Goal: Navigation & Orientation: Find specific page/section

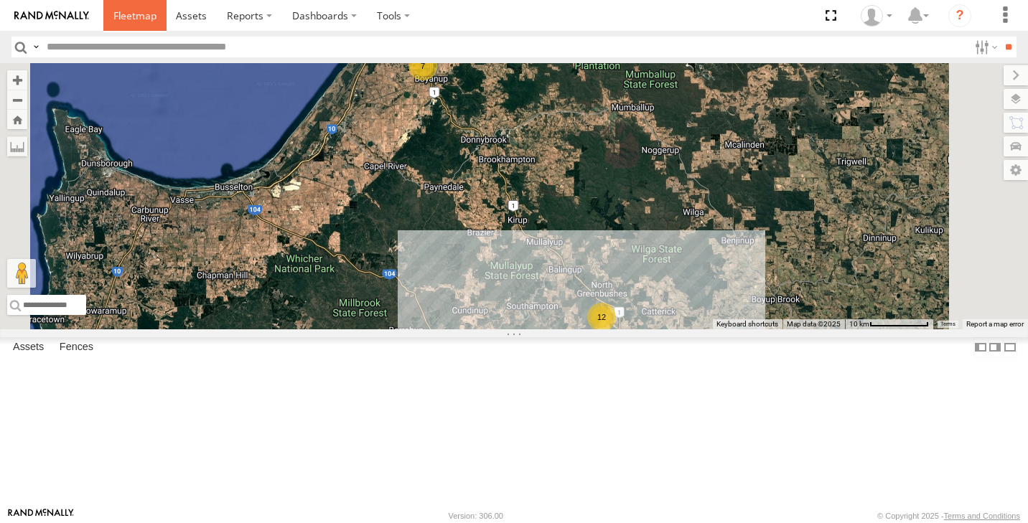
click at [126, 17] on span at bounding box center [134, 16] width 43 height 14
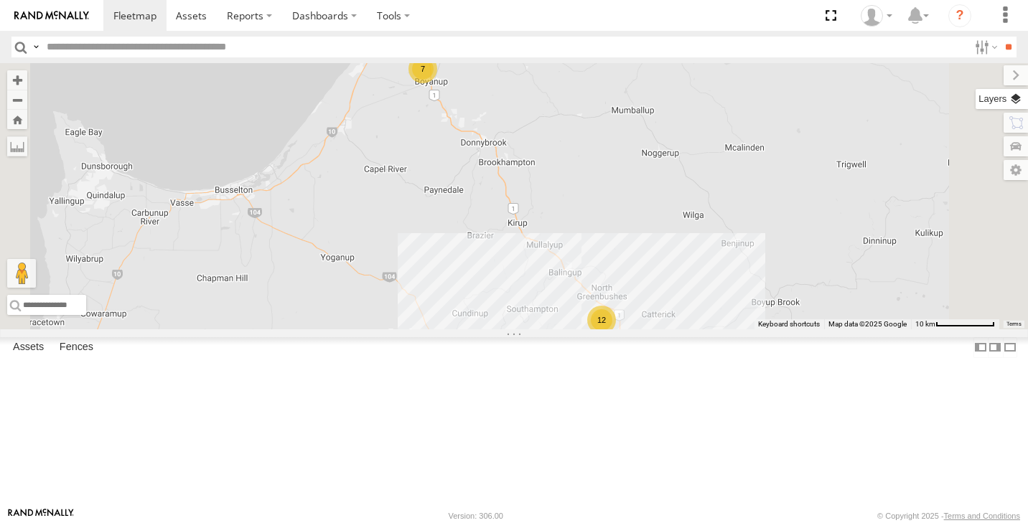
click at [1019, 105] on label at bounding box center [1001, 99] width 52 height 20
click at [0, 0] on label at bounding box center [0, 0] width 0 height 0
click at [0, 0] on span "Satellite + Roadmap" at bounding box center [0, 0] width 0 height 0
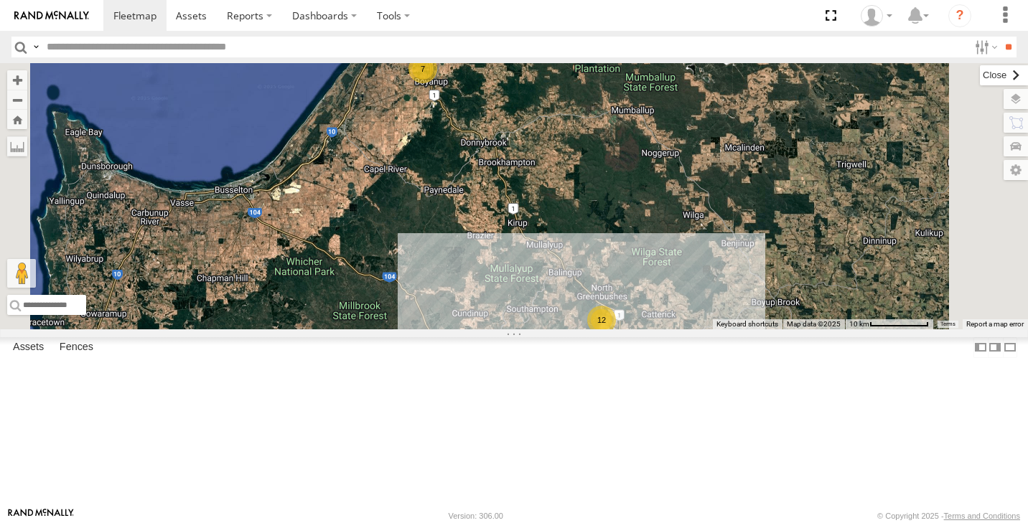
click at [980, 78] on label at bounding box center [1004, 75] width 48 height 20
click at [616, 334] on div "12" at bounding box center [601, 320] width 29 height 29
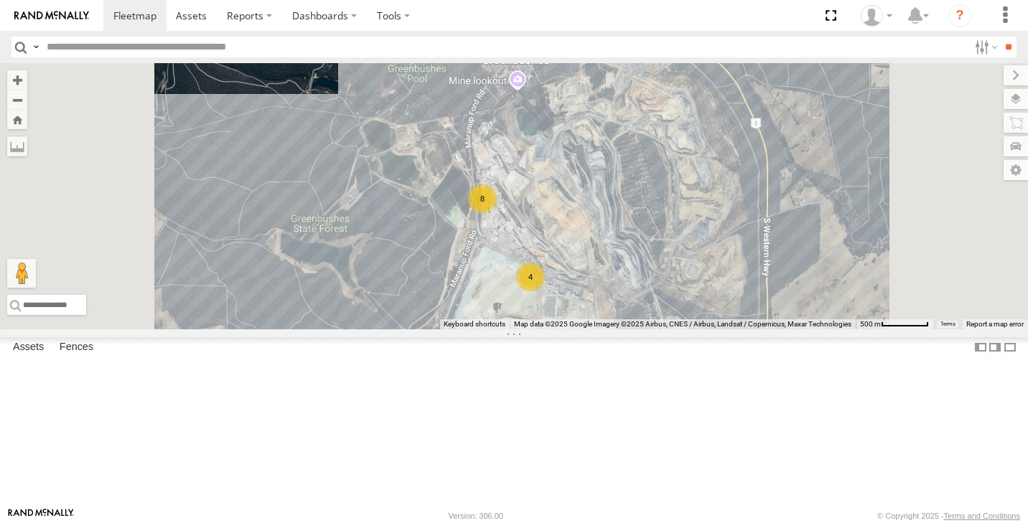
click at [0, 0] on span at bounding box center [0, 0] width 0 height 0
click at [497, 213] on div "8" at bounding box center [482, 198] width 29 height 29
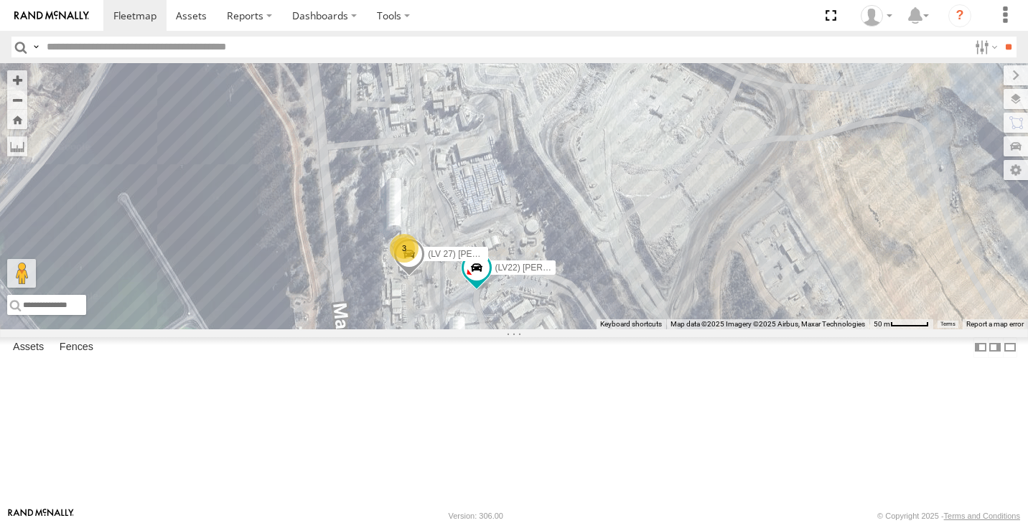
drag, startPoint x: 642, startPoint y: 322, endPoint x: 613, endPoint y: 281, distance: 50.6
click at [613, 281] on div "(LV20) Tony Ute (LV22) Dan Ute 3 (LV 27) Reeve Ute" at bounding box center [514, 196] width 1028 height 266
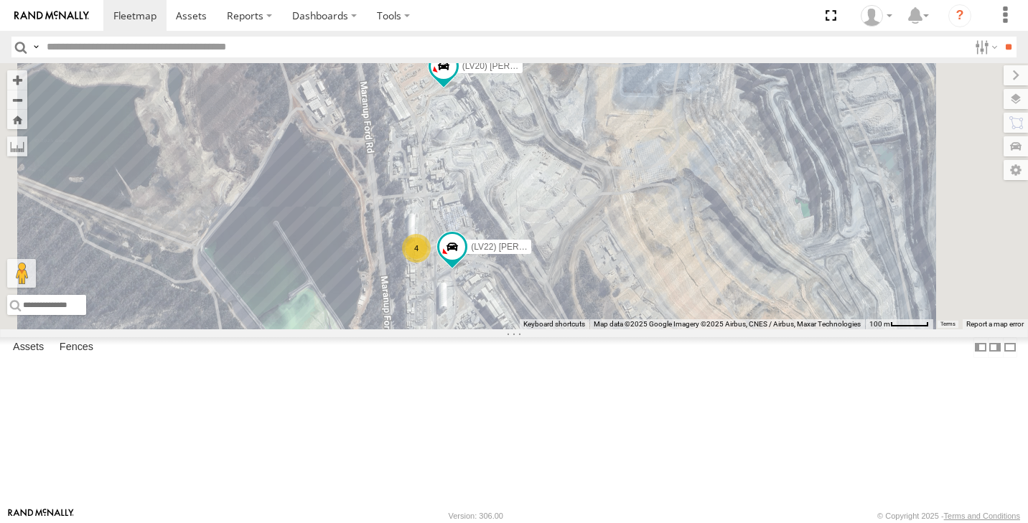
drag, startPoint x: 577, startPoint y: 230, endPoint x: 604, endPoint y: 360, distance: 133.5
click at [604, 329] on div "(LV20) Tony Ute (LV22) Dan Ute (LV17) LWB Musso 4" at bounding box center [514, 196] width 1028 height 266
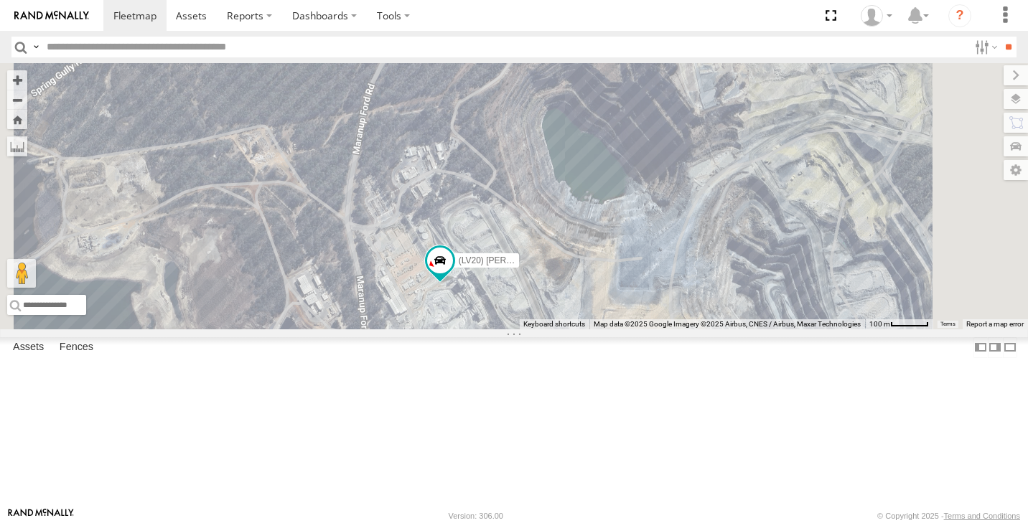
drag, startPoint x: 702, startPoint y: 332, endPoint x: 619, endPoint y: 258, distance: 110.3
click at [619, 258] on div "(LV20) Tony Ute (LV22) Dan Ute (LV17) LWB Musso 4" at bounding box center [514, 196] width 1028 height 266
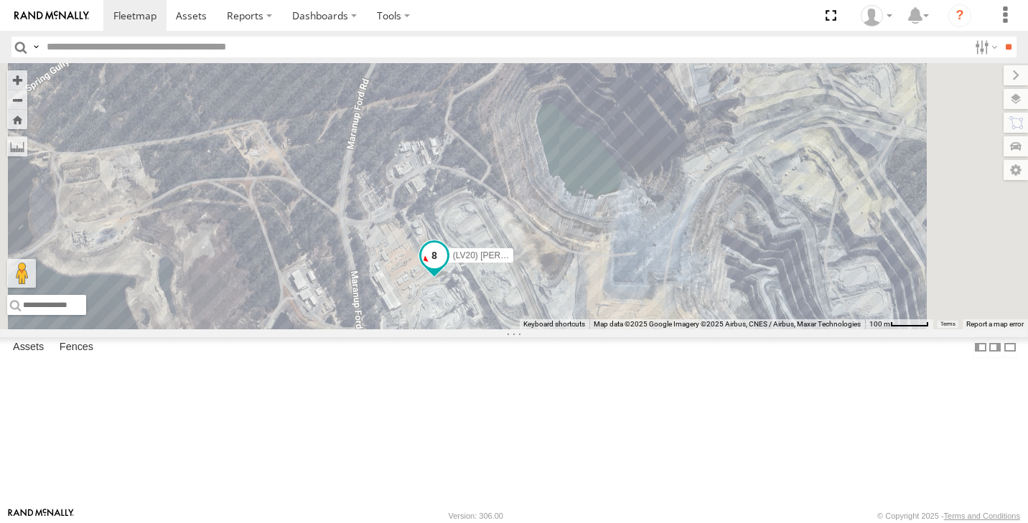
click at [447, 268] on span at bounding box center [434, 256] width 26 height 26
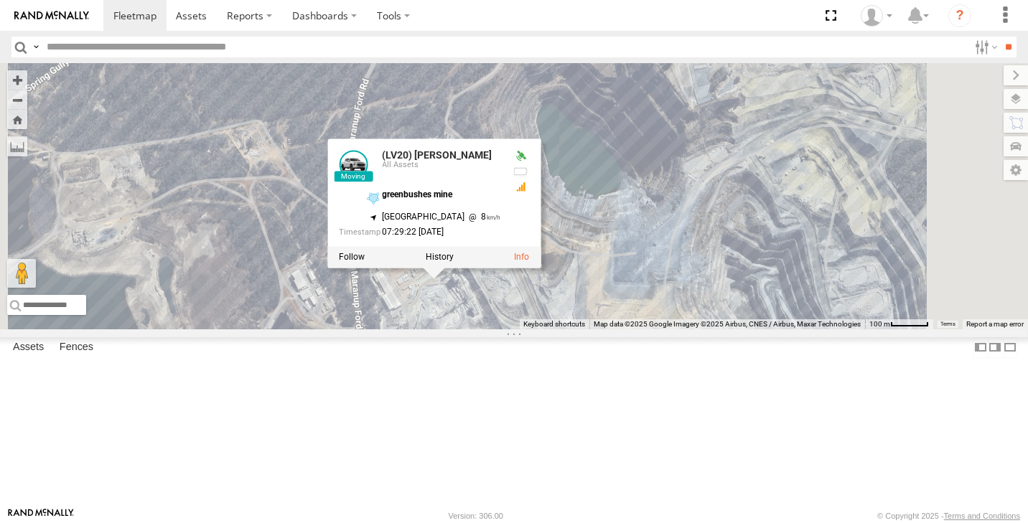
click at [495, 170] on div "(LV20) Tony Ute (LV22) Dan Ute (LV17) LWB Musso 4 (LV20) Tony Ute All Assets gr…" at bounding box center [514, 196] width 1028 height 266
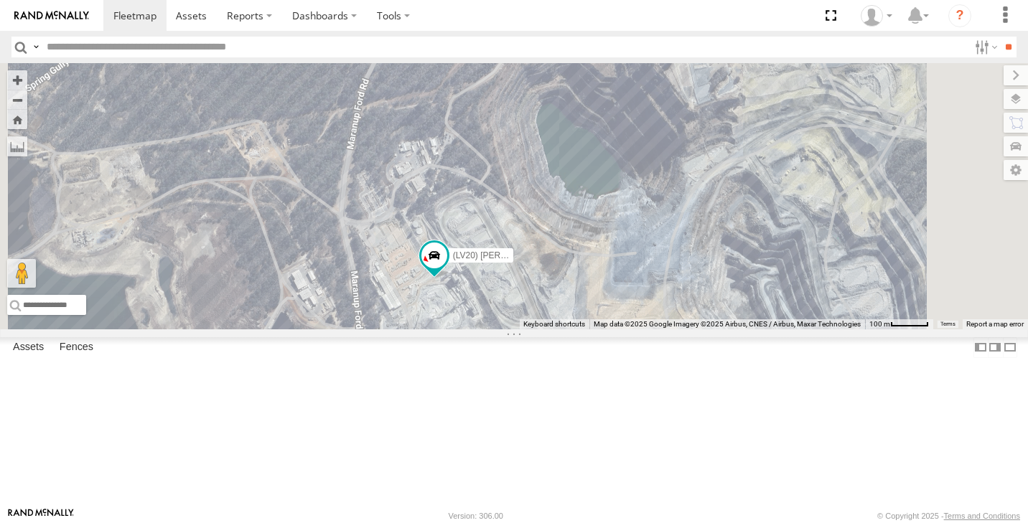
click at [551, 172] on div "(LV20) Tony Ute (LV22) Dan Ute (LV17) LWB Musso 4" at bounding box center [514, 196] width 1028 height 266
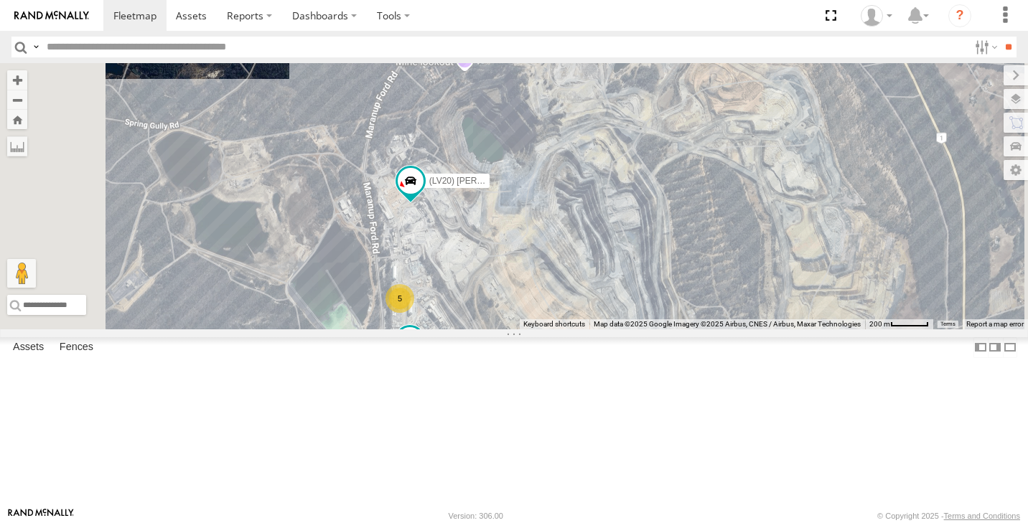
drag, startPoint x: 531, startPoint y: 225, endPoint x: 528, endPoint y: 211, distance: 13.9
click at [528, 211] on div "(LV20) Tony Ute (LV17) LWB Musso 5" at bounding box center [514, 196] width 1028 height 266
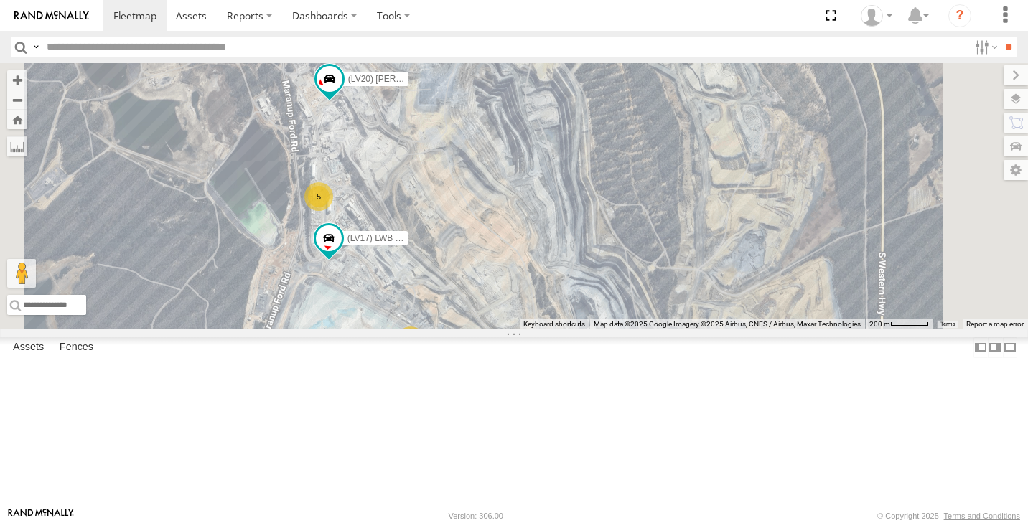
drag, startPoint x: 527, startPoint y: 264, endPoint x: 444, endPoint y: 164, distance: 129.9
click at [444, 164] on div "(LV20) Tony Ute (LV17) LWB Musso 5 2" at bounding box center [514, 196] width 1028 height 266
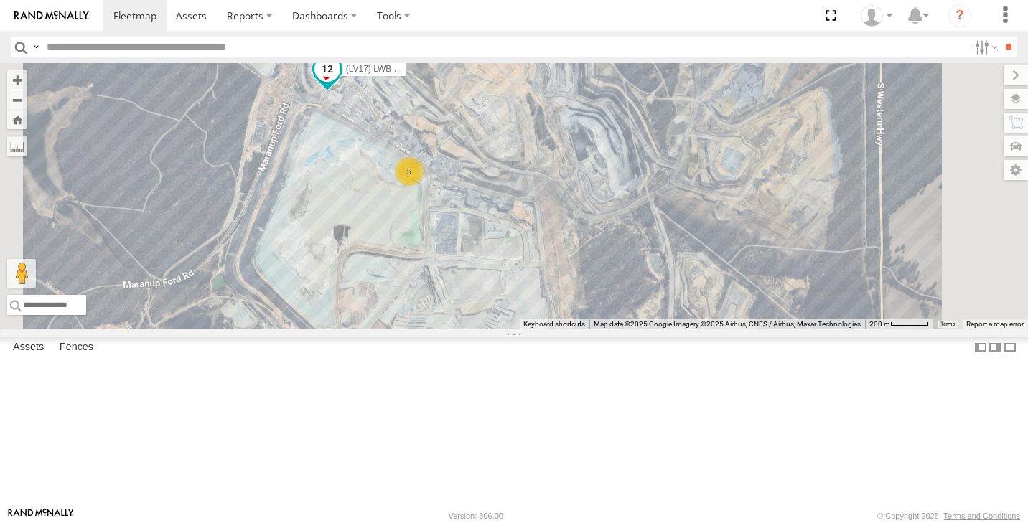
drag, startPoint x: 528, startPoint y: 322, endPoint x: 526, endPoint y: 151, distance: 170.8
click at [421, 187] on div "5" at bounding box center [406, 172] width 29 height 29
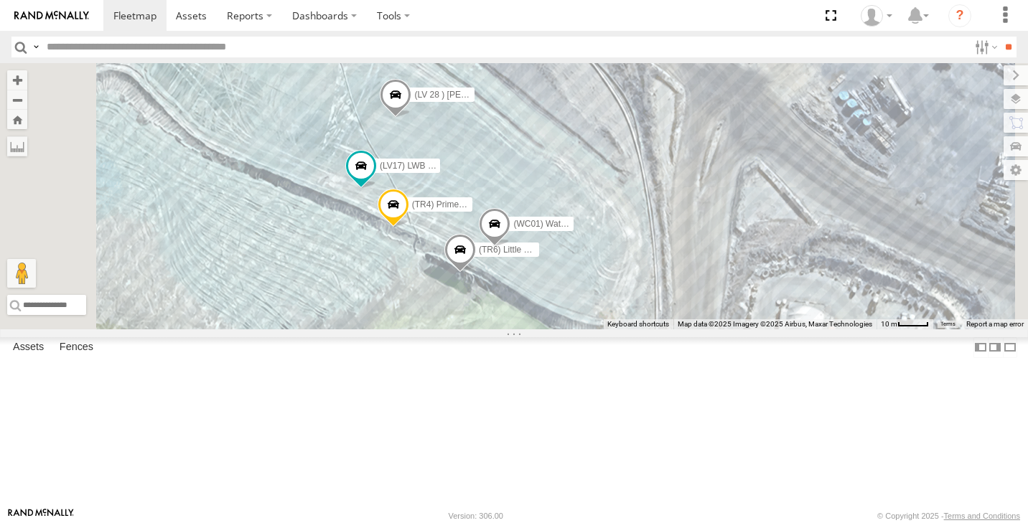
click at [0, 0] on span at bounding box center [0, 0] width 0 height 0
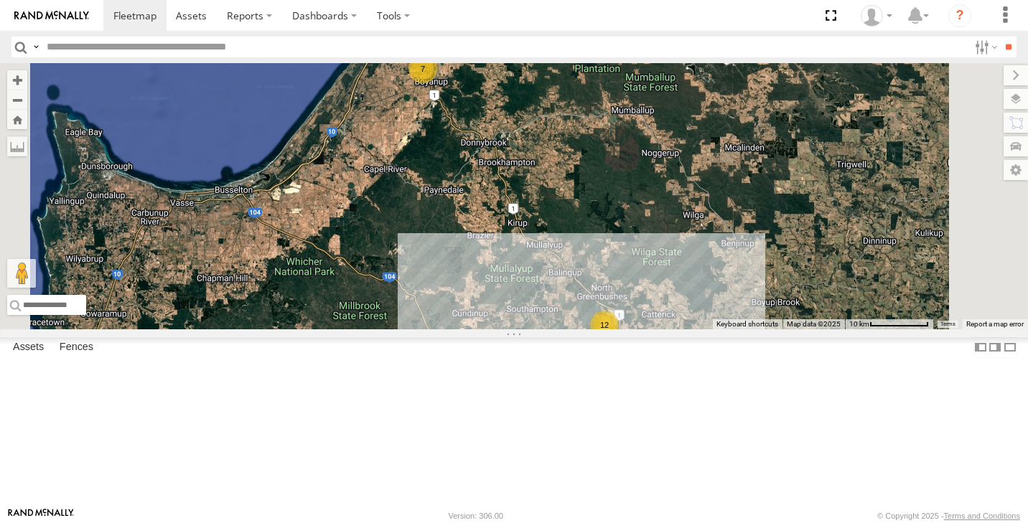
click at [619, 340] on div "12" at bounding box center [604, 325] width 29 height 29
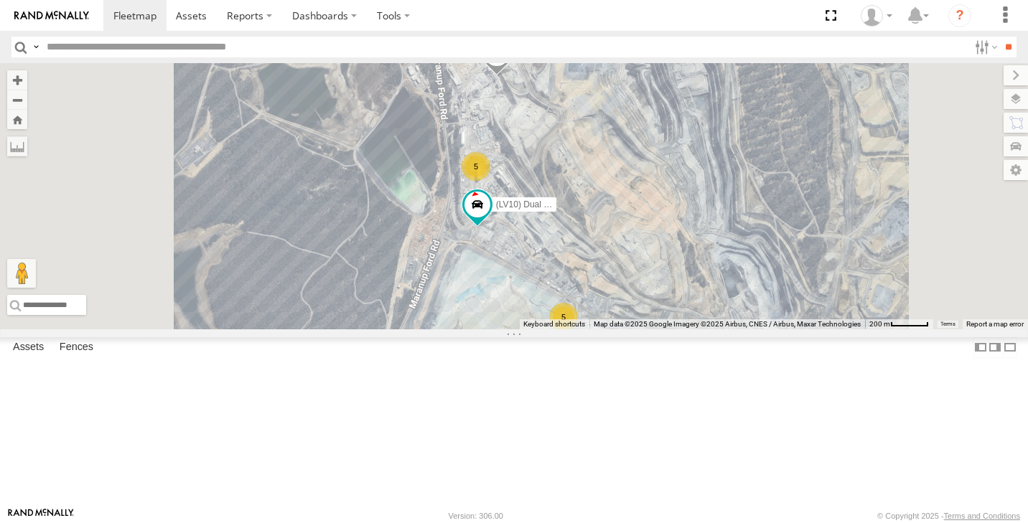
click at [578, 332] on div "5" at bounding box center [563, 317] width 29 height 29
